Goal: Information Seeking & Learning: Learn about a topic

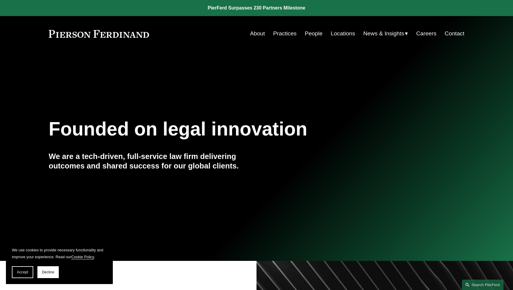
click at [312, 34] on link "People" at bounding box center [314, 33] width 18 height 11
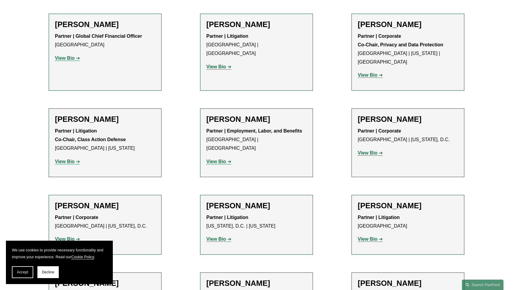
scroll to position [4512, 0]
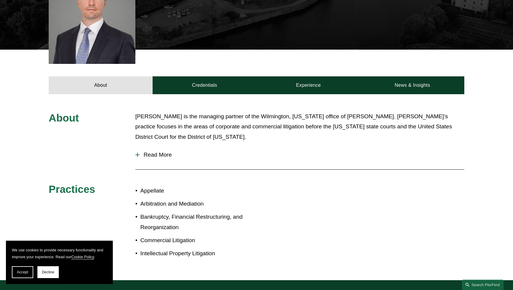
scroll to position [256, 0]
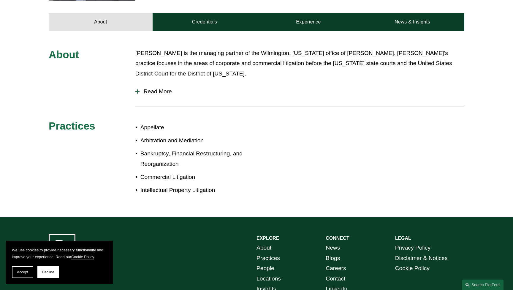
click at [48, 272] on span "Decline" at bounding box center [48, 272] width 12 height 4
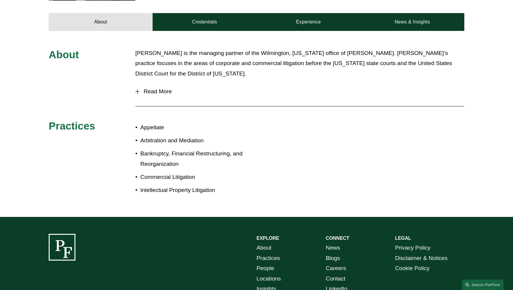
click at [171, 172] on p "Commercial Litigation" at bounding box center [199, 177] width 116 height 10
click at [163, 152] on p "Bankruptcy, Financial Restructuring, and Reorganization" at bounding box center [199, 159] width 116 height 21
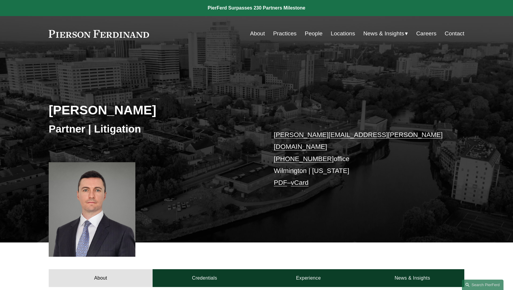
scroll to position [0, 0]
